Goal: Book appointment/travel/reservation

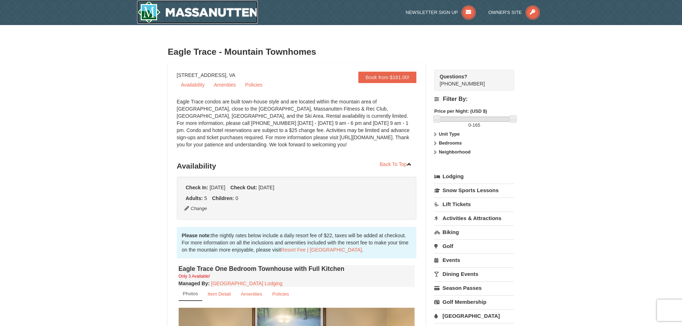
click at [196, 9] on img at bounding box center [197, 12] width 121 height 23
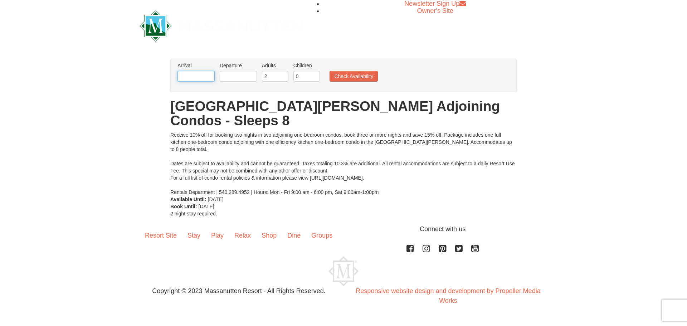
click at [214, 79] on input "text" at bounding box center [196, 76] width 37 height 11
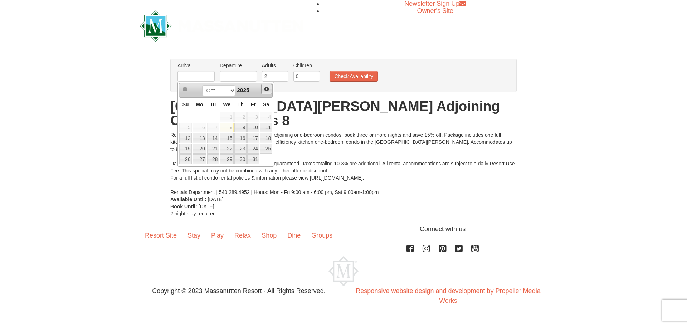
click at [270, 92] on link "Next" at bounding box center [266, 89] width 11 height 11
click at [253, 128] on link "12" at bounding box center [253, 128] width 12 height 10
type input "12/12/2025"
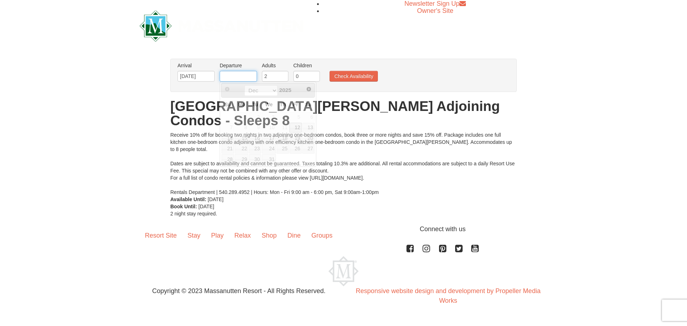
click at [232, 75] on input "text" at bounding box center [238, 76] width 37 height 11
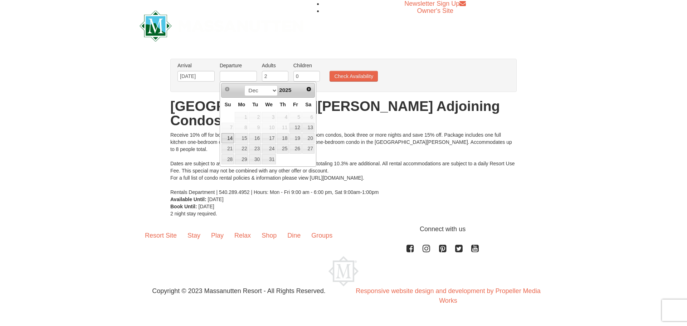
click at [231, 137] on link "14" at bounding box center [228, 138] width 13 height 10
type input "12/14/2025"
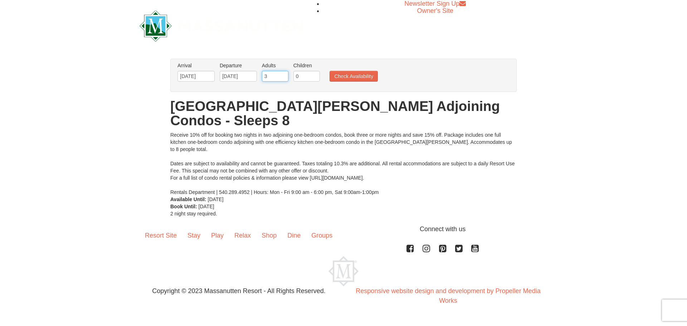
click at [283, 76] on input "3" at bounding box center [275, 76] width 26 height 11
click at [283, 75] on input "4" at bounding box center [275, 76] width 26 height 11
click at [283, 75] on input "5" at bounding box center [275, 76] width 26 height 11
click at [283, 75] on input "6" at bounding box center [275, 76] width 26 height 11
click at [282, 79] on input "5" at bounding box center [275, 76] width 26 height 11
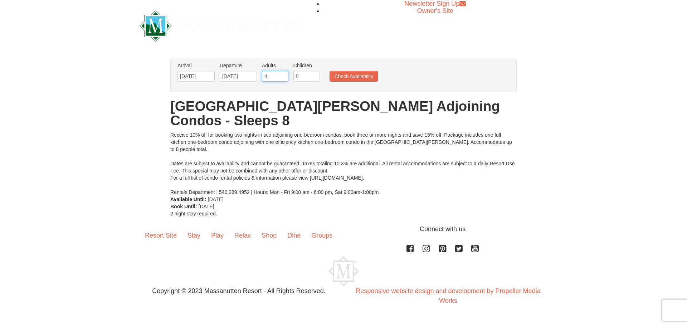
click at [283, 79] on input "4" at bounding box center [275, 76] width 26 height 11
click at [284, 77] on input "3" at bounding box center [275, 76] width 26 height 11
click at [285, 76] on input "2" at bounding box center [275, 76] width 26 height 11
click at [285, 76] on input "1" at bounding box center [275, 76] width 26 height 11
click at [285, 76] on input "0" at bounding box center [275, 76] width 26 height 11
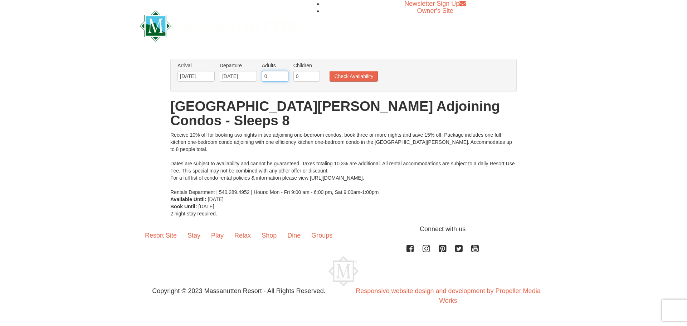
click at [283, 76] on input "0" at bounding box center [275, 76] width 26 height 11
click at [284, 75] on input "1" at bounding box center [275, 76] width 26 height 11
click at [284, 75] on input "2" at bounding box center [275, 76] width 26 height 11
click at [284, 75] on input "3" at bounding box center [275, 76] width 26 height 11
click at [284, 75] on input "4" at bounding box center [275, 76] width 26 height 11
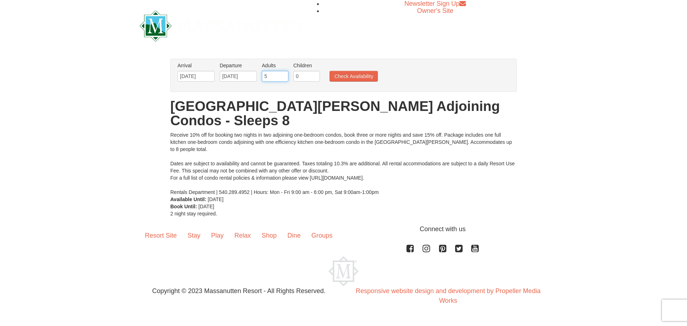
click at [284, 75] on input "5" at bounding box center [275, 76] width 26 height 11
click at [284, 75] on input "6" at bounding box center [275, 76] width 26 height 11
click at [280, 74] on input "6" at bounding box center [275, 76] width 26 height 11
click at [282, 73] on input "7" at bounding box center [275, 76] width 26 height 11
click at [283, 72] on input "7" at bounding box center [275, 76] width 26 height 11
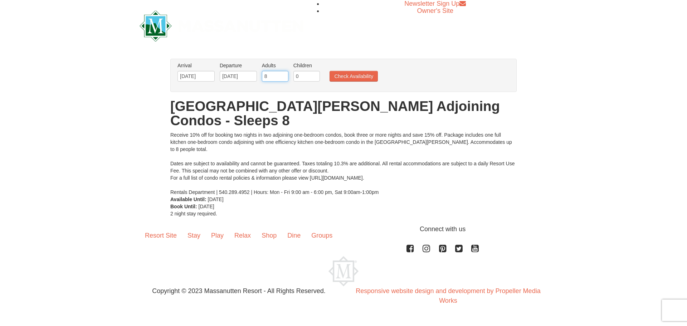
type input "8"
click at [283, 74] on input "8" at bounding box center [275, 76] width 26 height 11
click at [335, 82] on ul "Arrival Please format dates MM/DD/YYYY Please format dates MM/DD/YYYY 12/12/202…" at bounding box center [340, 73] width 328 height 23
click at [338, 80] on button "Check Availability" at bounding box center [354, 76] width 48 height 11
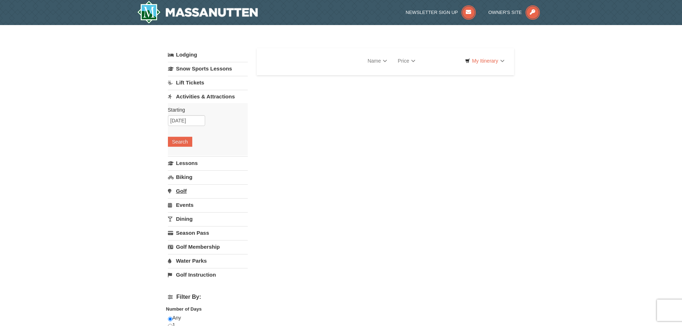
select select "10"
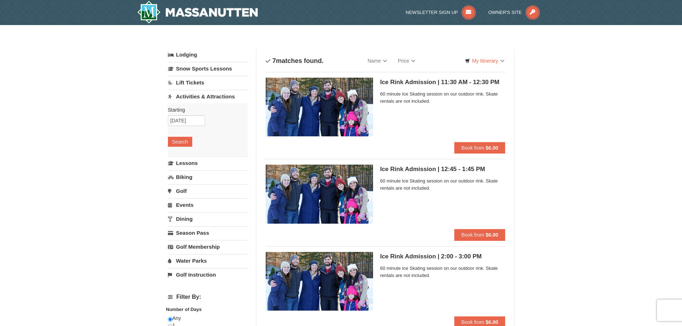
select select "10"
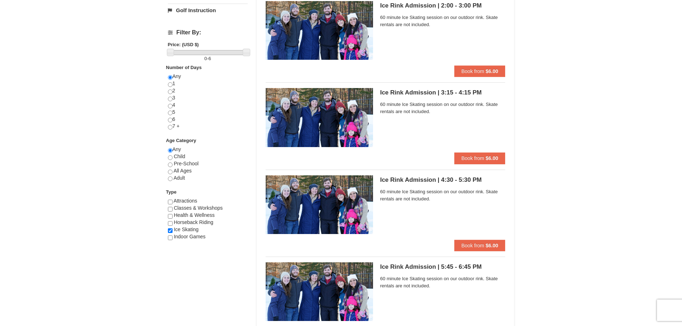
scroll to position [322, 0]
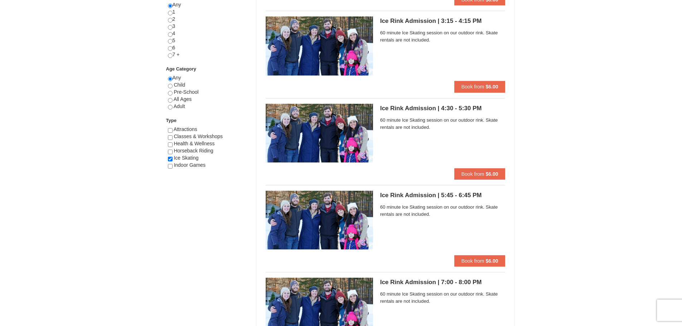
click at [422, 108] on h5 "Ice Rink Admission | 4:30 - 5:30 PM The Rink at [GEOGRAPHIC_DATA]" at bounding box center [442, 108] width 125 height 7
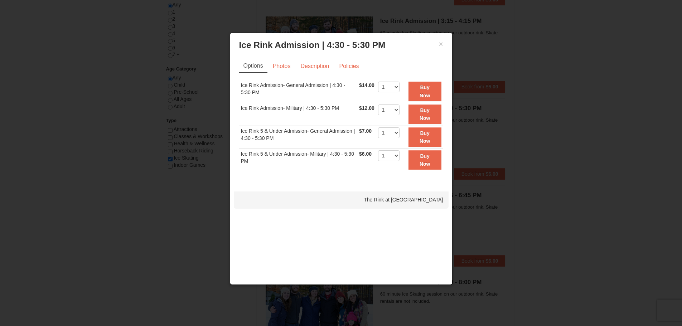
click at [481, 117] on div at bounding box center [341, 163] width 682 height 326
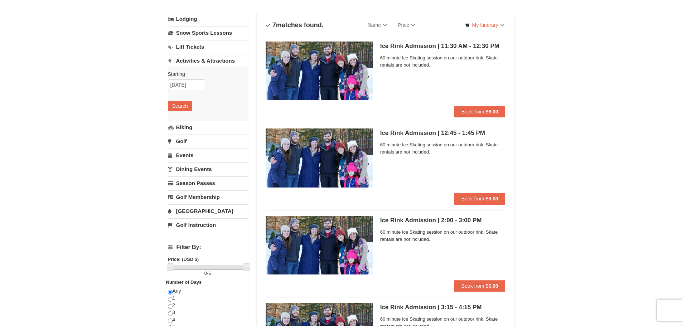
scroll to position [0, 0]
